Goal: Find specific page/section: Find specific page/section

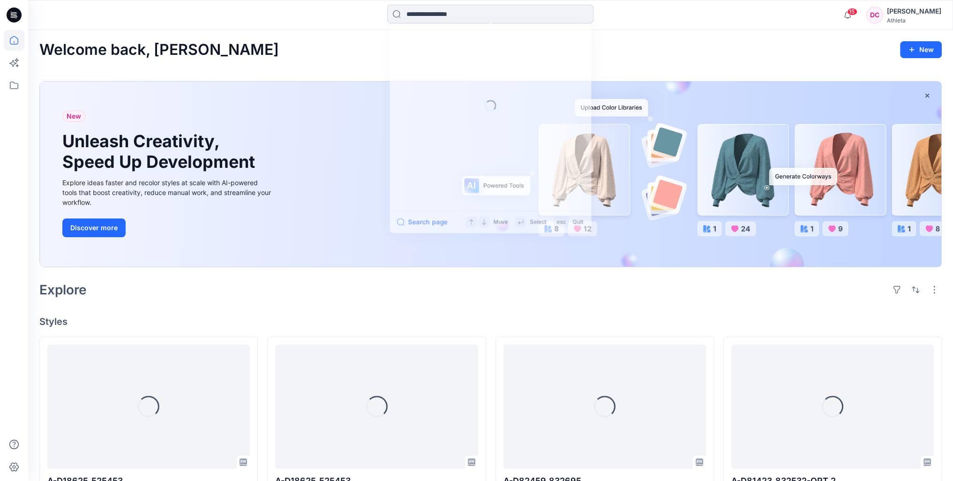
click at [436, 14] on input at bounding box center [490, 14] width 206 height 19
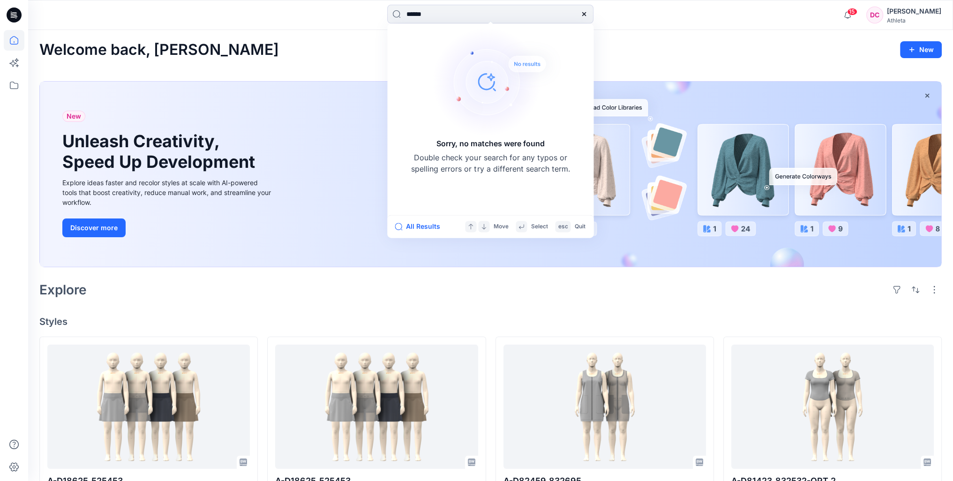
type input "******"
click at [343, 45] on div "Welcome back, [PERSON_NAME]" at bounding box center [490, 49] width 902 height 17
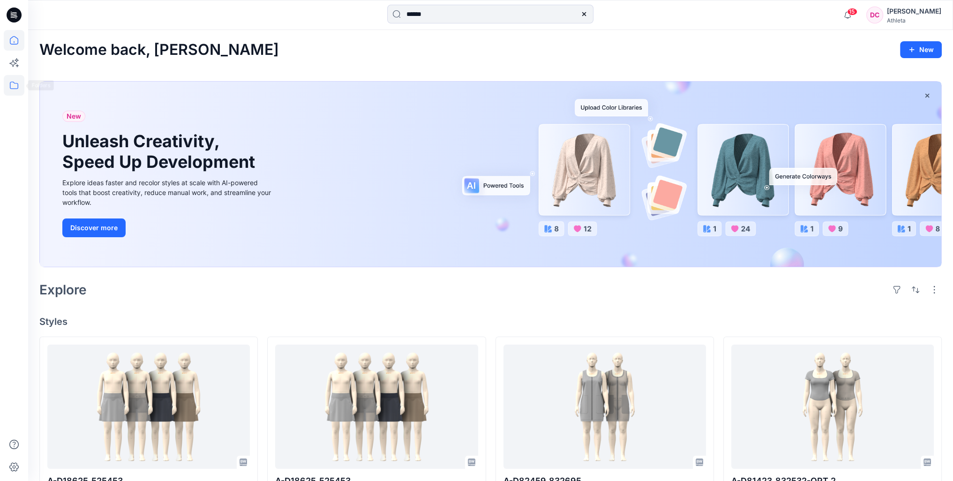
click at [15, 87] on icon at bounding box center [14, 85] width 21 height 21
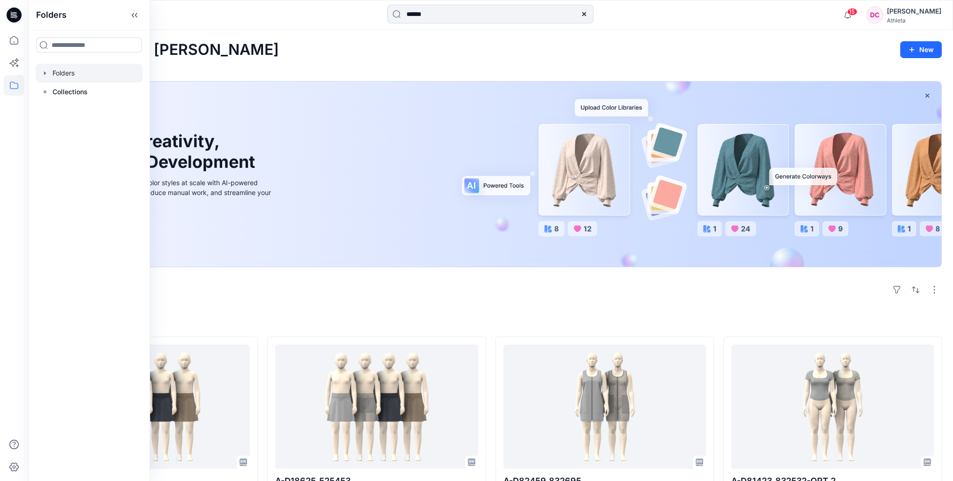
click at [81, 74] on div at bounding box center [89, 73] width 107 height 19
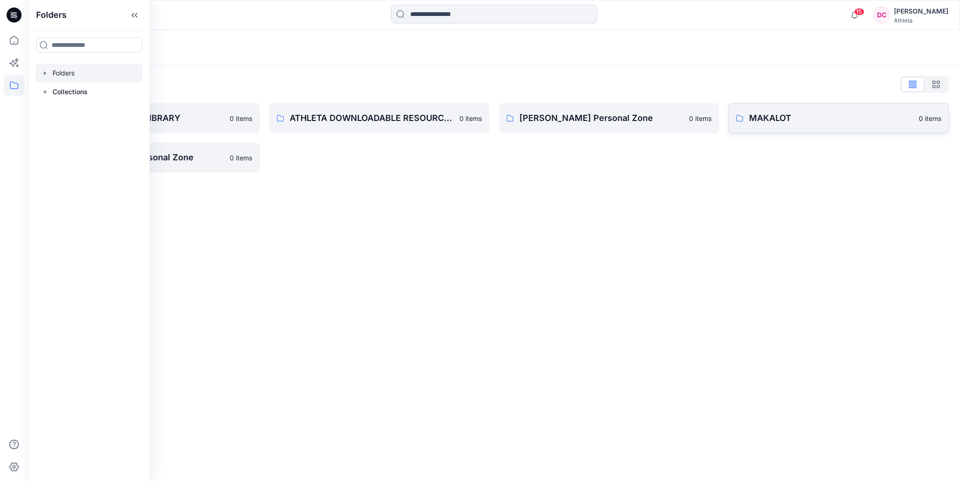
click at [763, 117] on p "MAKALOT" at bounding box center [831, 118] width 164 height 13
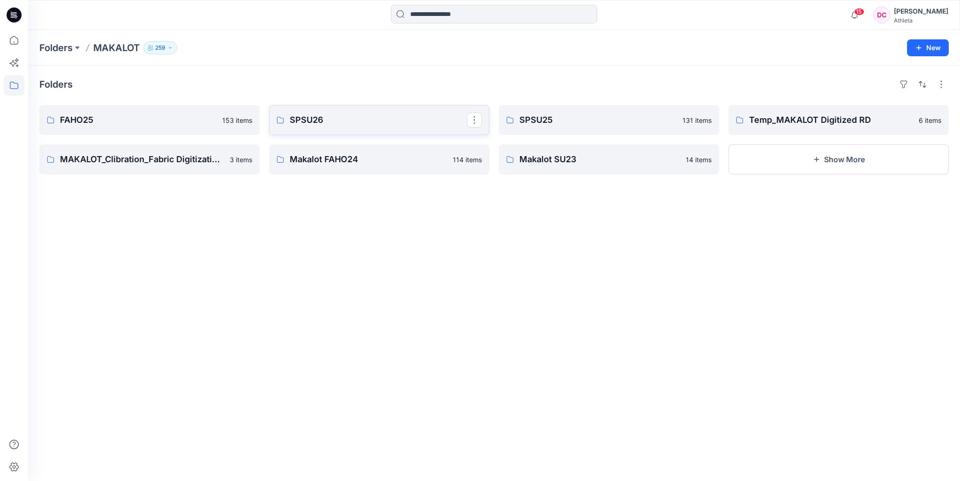
click at [314, 117] on p "SPSU26" at bounding box center [378, 119] width 177 height 13
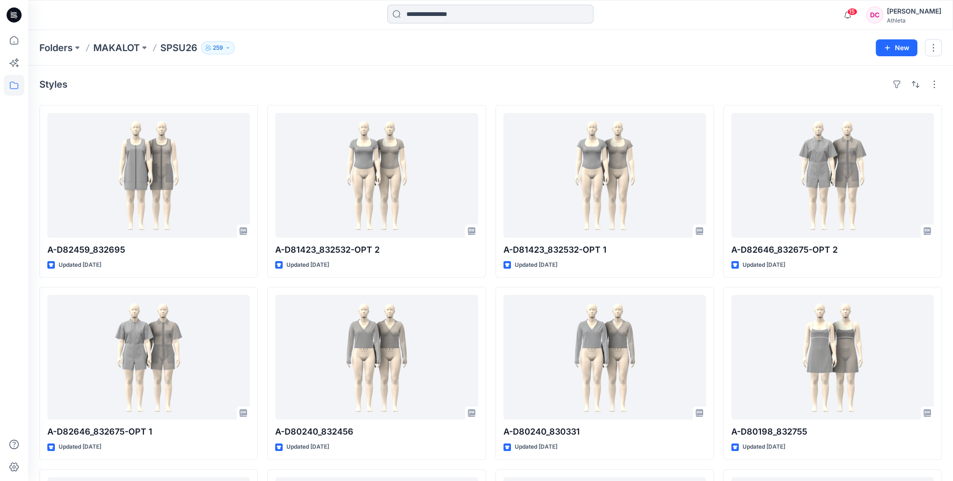
click at [469, 12] on input at bounding box center [490, 14] width 206 height 19
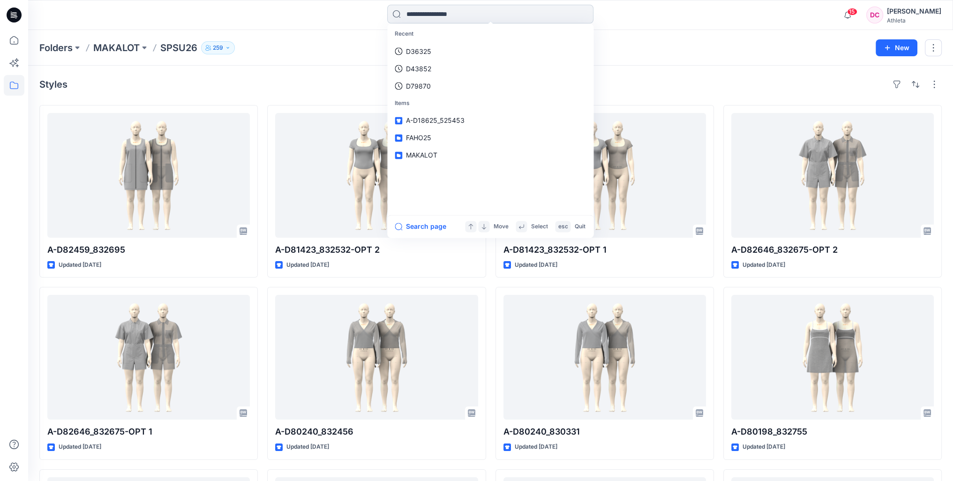
type input "*"
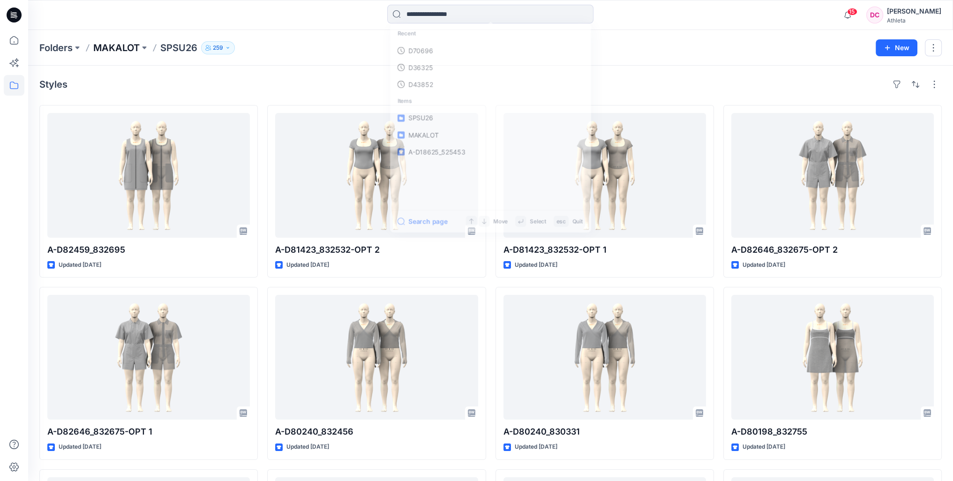
click at [120, 45] on p "MAKALOT" at bounding box center [116, 47] width 46 height 13
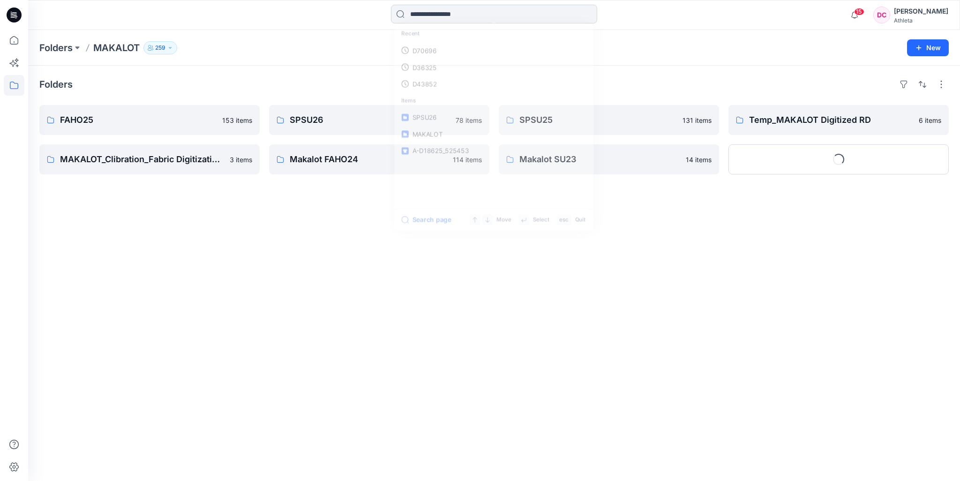
click at [440, 19] on input at bounding box center [494, 14] width 206 height 19
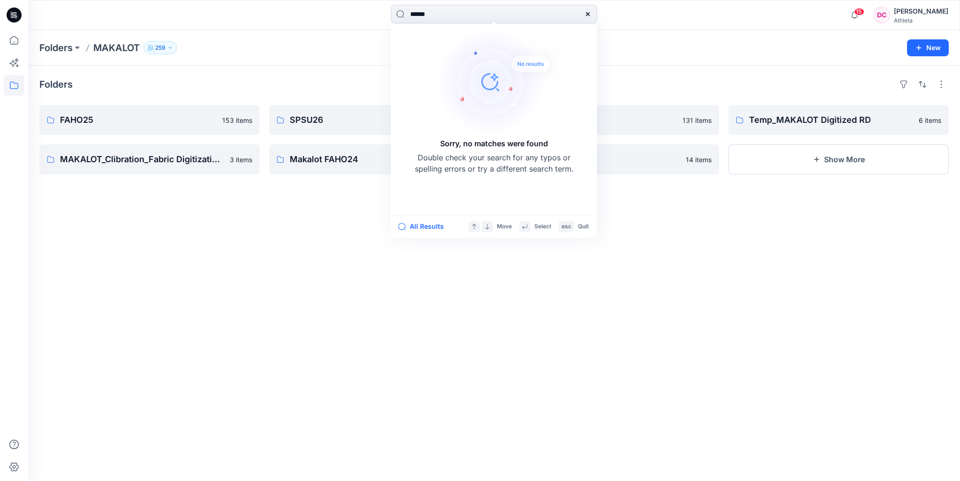
type input "******"
click at [703, 50] on div "Folders MAKALOT 259" at bounding box center [457, 47] width 836 height 13
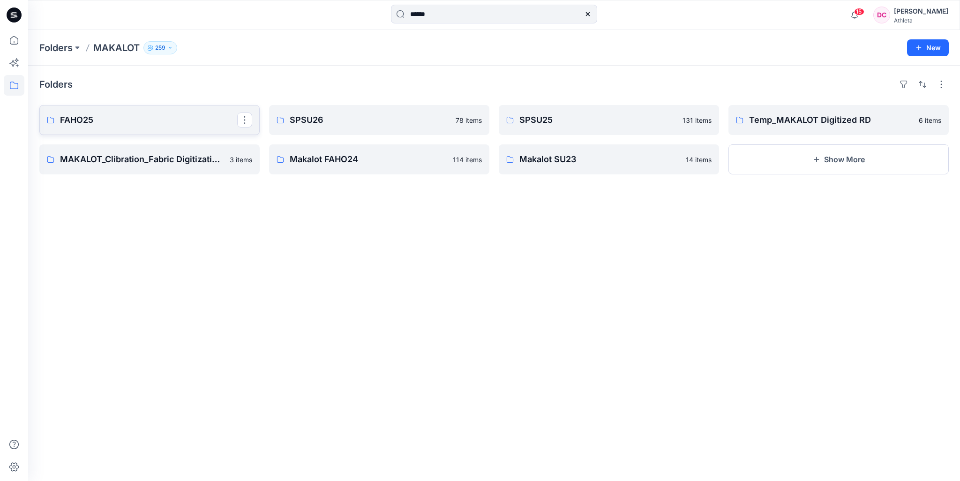
click at [167, 116] on p "FAHO25" at bounding box center [148, 119] width 177 height 13
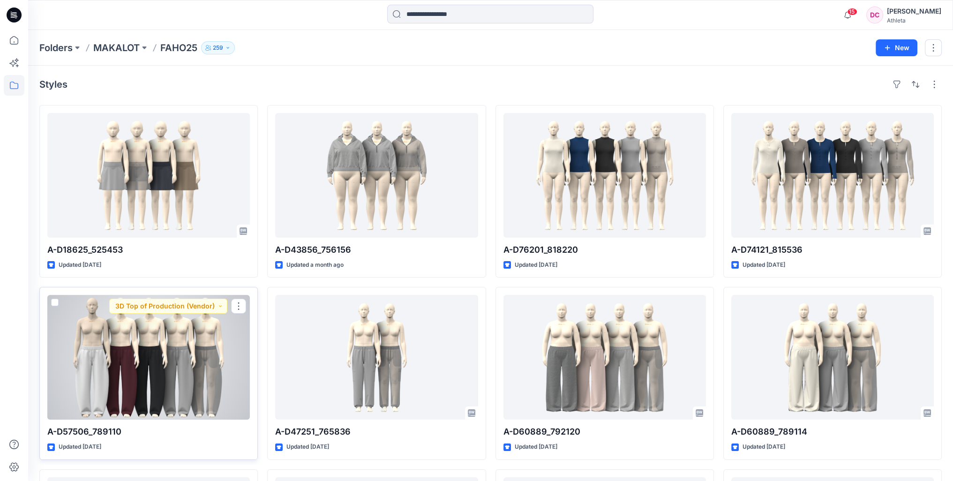
click at [161, 377] on div at bounding box center [148, 357] width 202 height 125
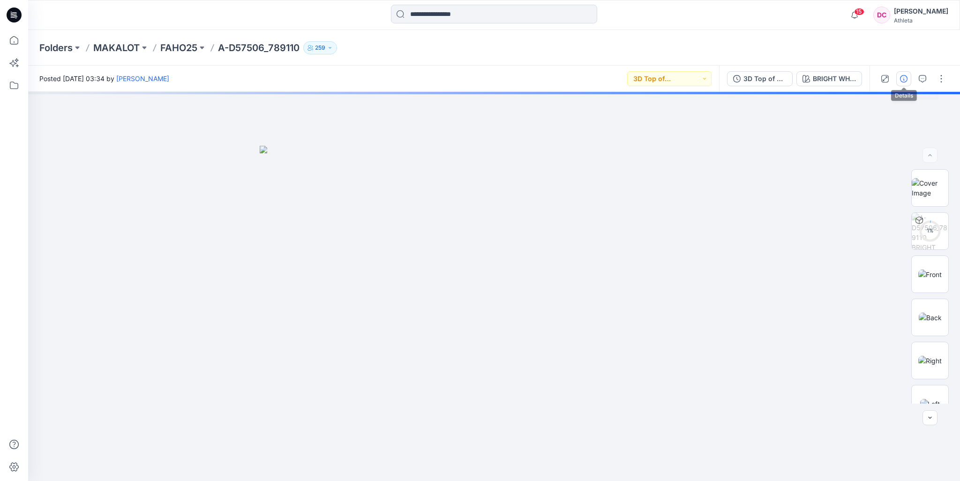
click at [903, 83] on button "button" at bounding box center [903, 78] width 15 height 15
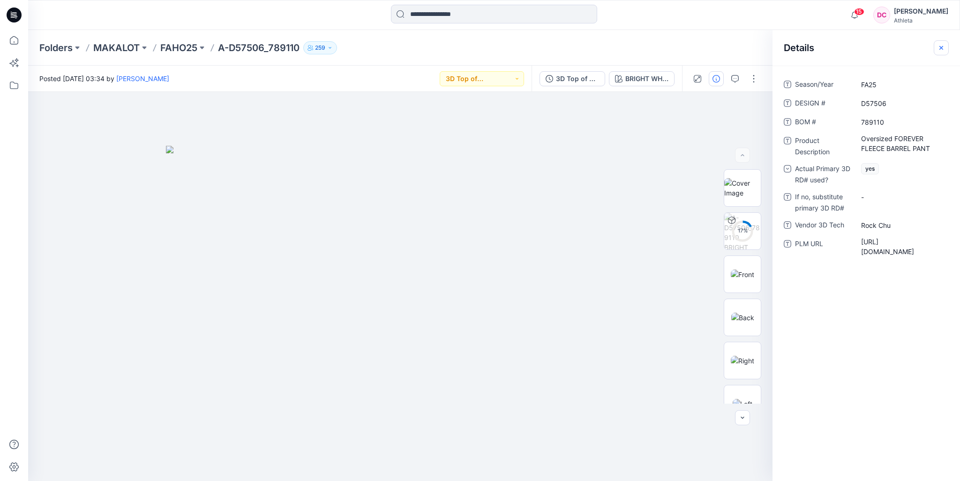
click at [943, 45] on icon "button" at bounding box center [940, 47] width 7 height 7
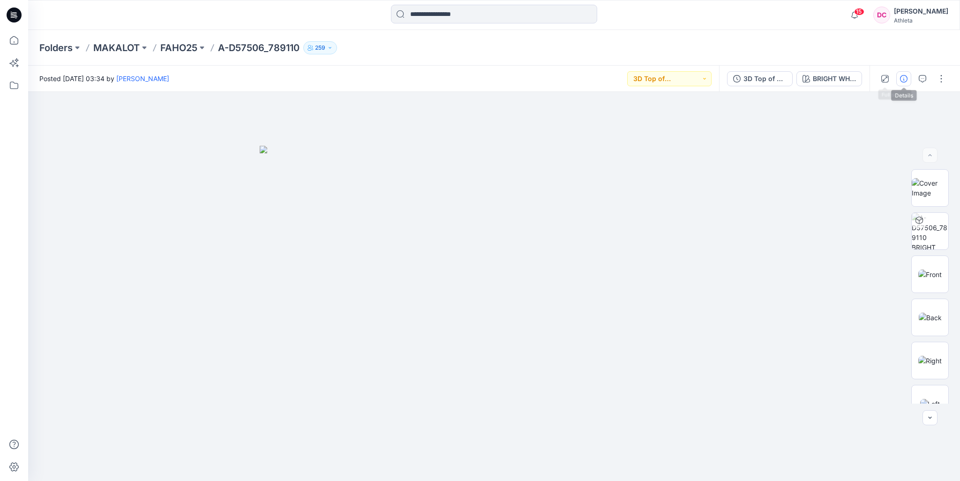
click at [898, 75] on button "button" at bounding box center [903, 78] width 15 height 15
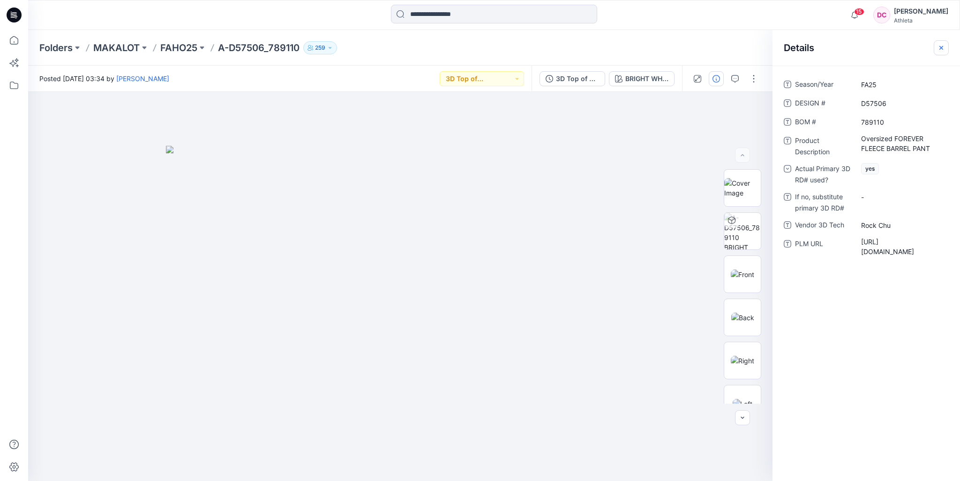
click at [942, 47] on icon "button" at bounding box center [940, 47] width 7 height 7
